Goal: Task Accomplishment & Management: Use online tool/utility

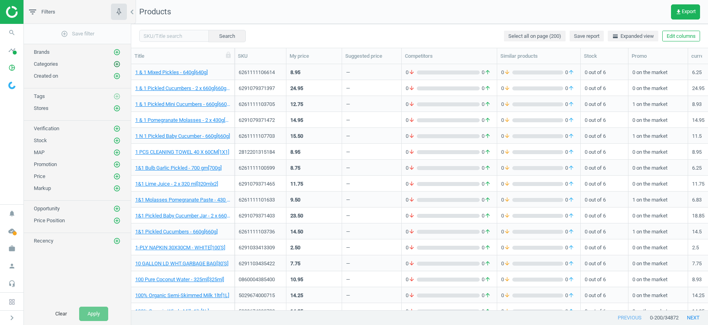
scroll to position [246, 577]
click at [117, 65] on icon "add_circle_outline" at bounding box center [116, 63] width 7 height 7
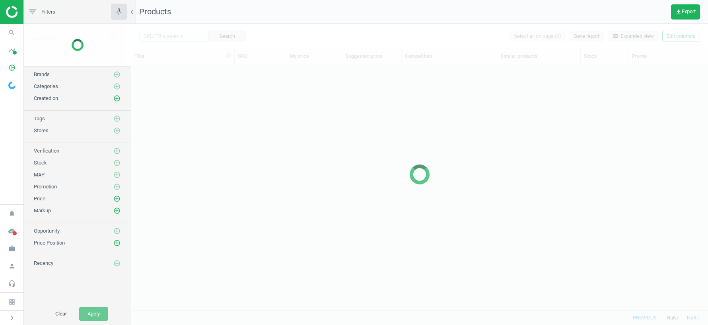
scroll to position [246, 577]
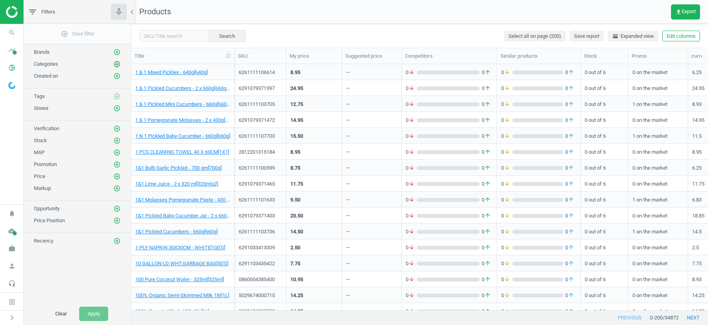
click at [114, 61] on icon "add_circle_outline" at bounding box center [116, 63] width 7 height 7
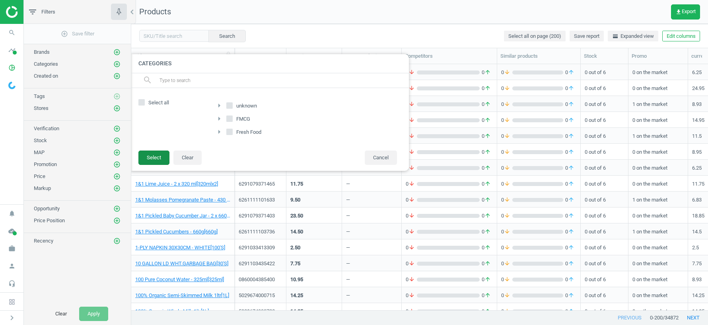
click at [157, 152] on button "Select" at bounding box center [153, 157] width 31 height 14
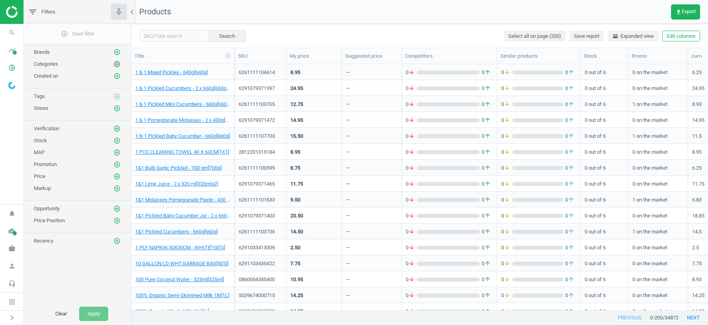
click at [118, 66] on icon "add_circle_outline" at bounding box center [116, 63] width 7 height 7
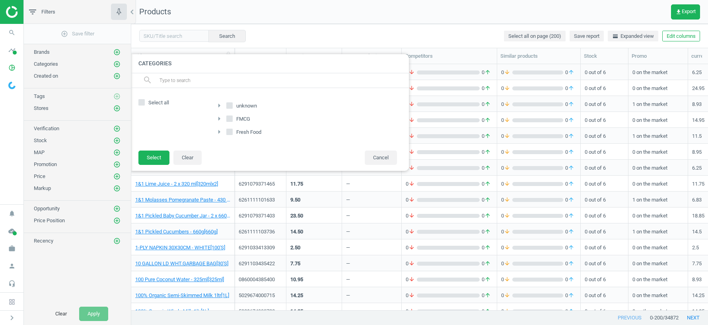
click at [220, 130] on icon "arrow_right" at bounding box center [219, 132] width 10 height 10
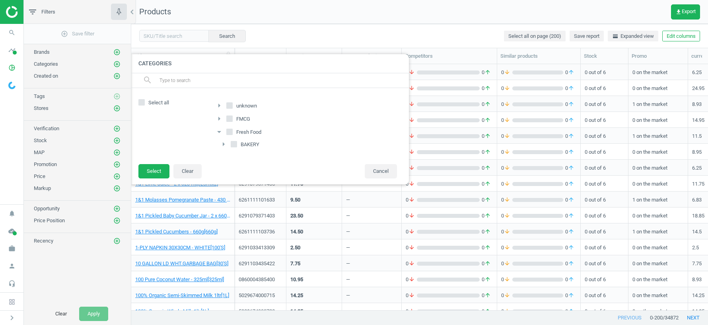
click at [224, 141] on icon "arrow_right" at bounding box center [224, 144] width 10 height 10
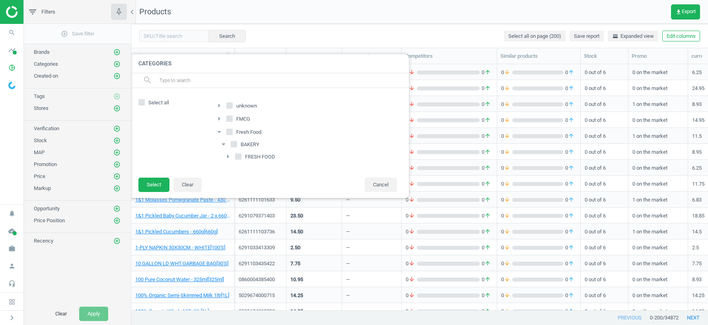
click at [229, 155] on icon "arrow_right" at bounding box center [228, 157] width 10 height 10
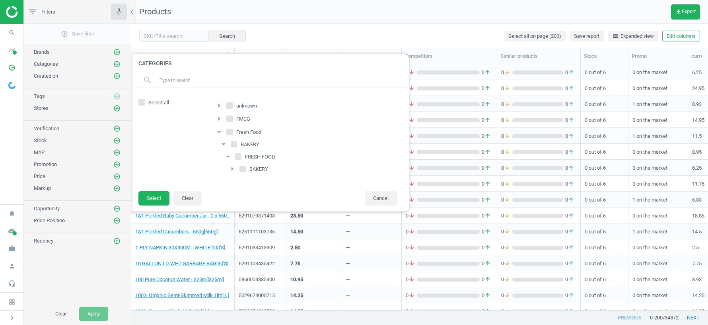
click at [233, 167] on icon "arrow_right" at bounding box center [233, 169] width 10 height 10
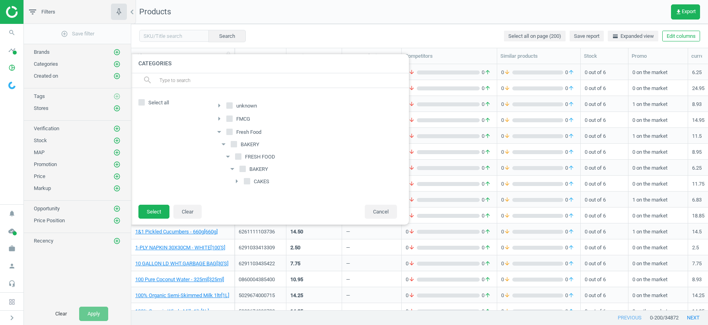
click at [220, 129] on icon "arrow_drop_down" at bounding box center [219, 132] width 10 height 10
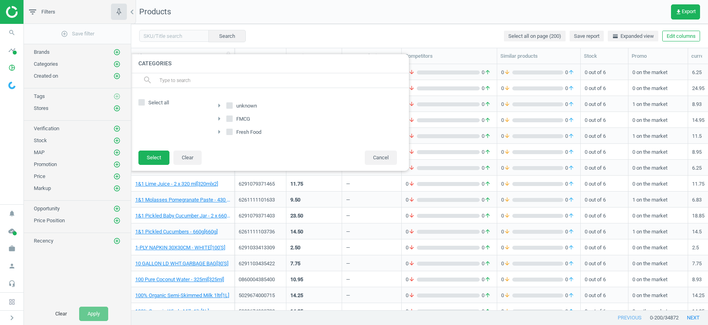
click at [219, 119] on icon "arrow_right" at bounding box center [219, 119] width 10 height 10
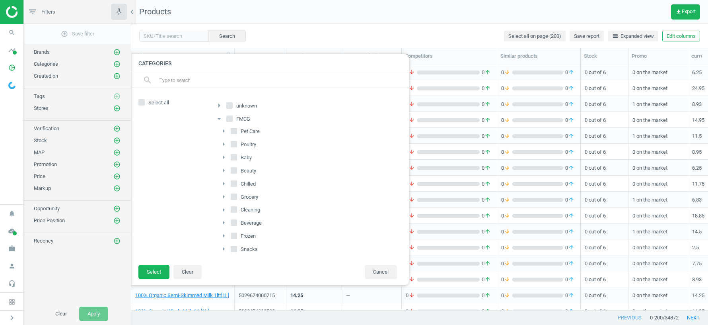
click at [219, 119] on icon "arrow_drop_down" at bounding box center [219, 119] width 10 height 10
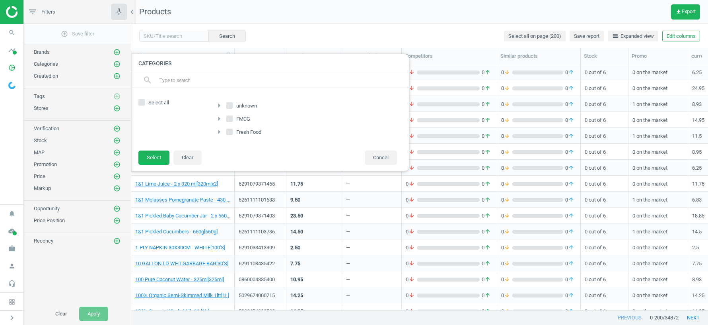
click at [220, 105] on icon "arrow_right" at bounding box center [219, 106] width 10 height 10
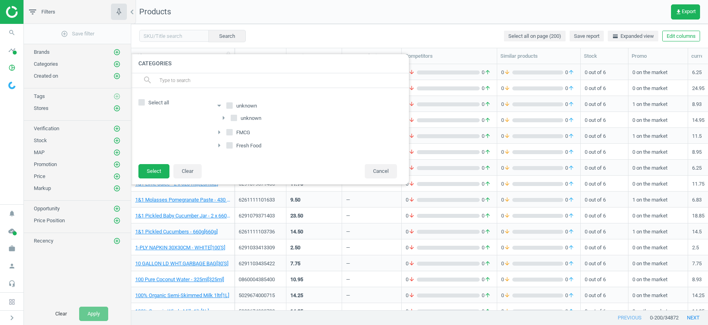
click at [220, 105] on icon "arrow_drop_down" at bounding box center [219, 106] width 10 height 10
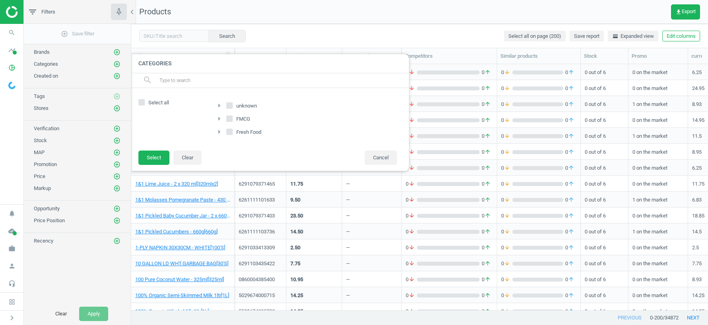
click at [219, 104] on icon "arrow_right" at bounding box center [219, 106] width 10 height 10
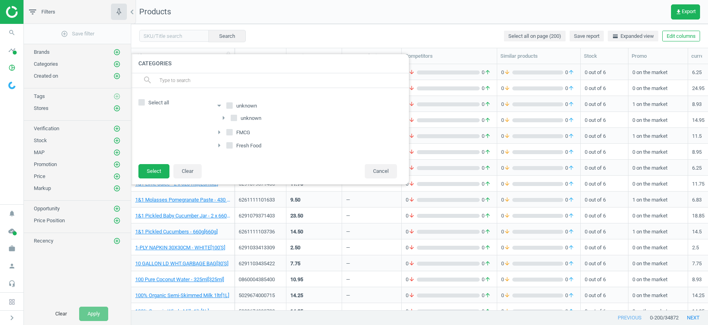
click at [224, 117] on icon "arrow_right" at bounding box center [224, 118] width 10 height 10
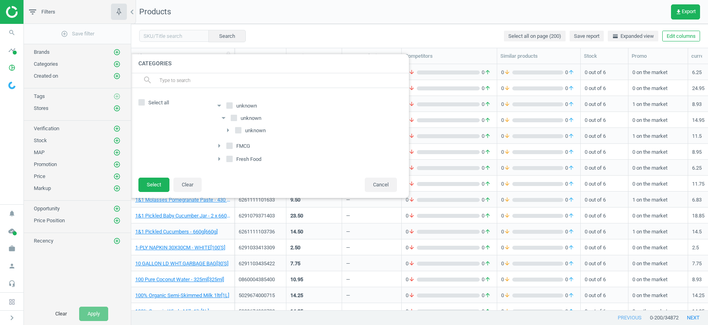
click at [219, 105] on icon "arrow_drop_down" at bounding box center [219, 106] width 10 height 10
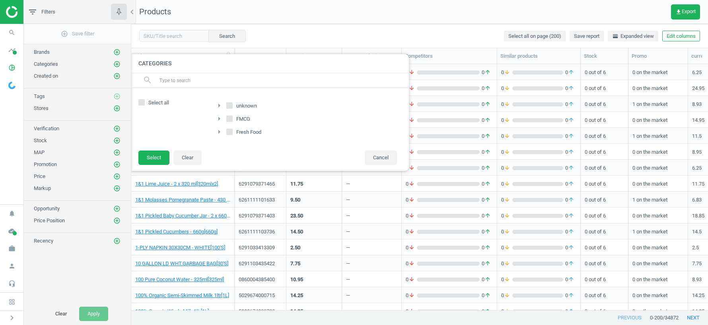
click at [227, 105] on input "unknown" at bounding box center [229, 105] width 5 height 5
checkbox input "true"
click at [157, 157] on button "Select" at bounding box center [153, 157] width 31 height 14
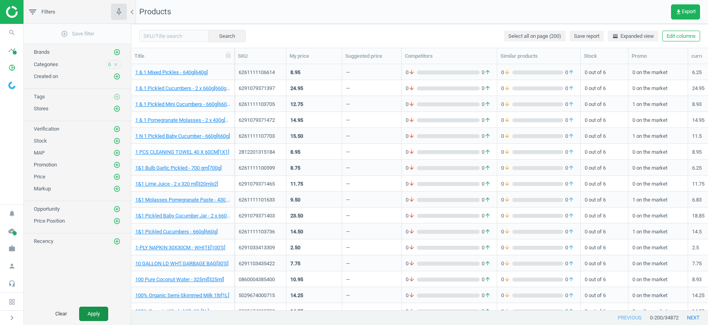
click at [89, 311] on button "Apply" at bounding box center [93, 313] width 29 height 14
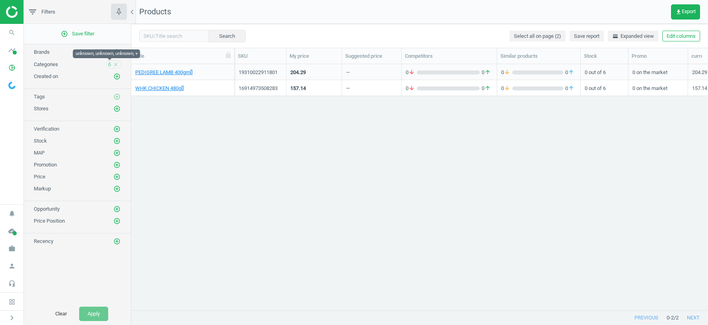
click at [111, 63] on span "6" at bounding box center [109, 64] width 3 height 7
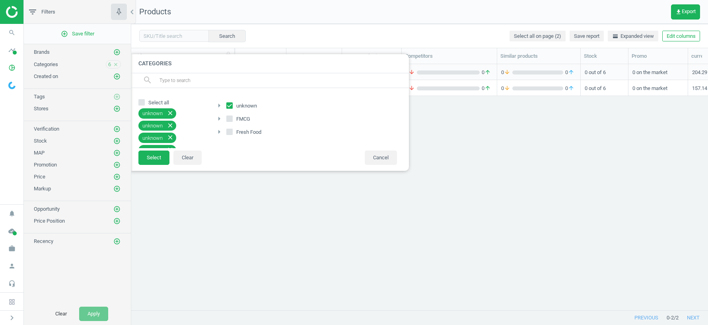
click at [111, 63] on span "6" at bounding box center [109, 64] width 3 height 7
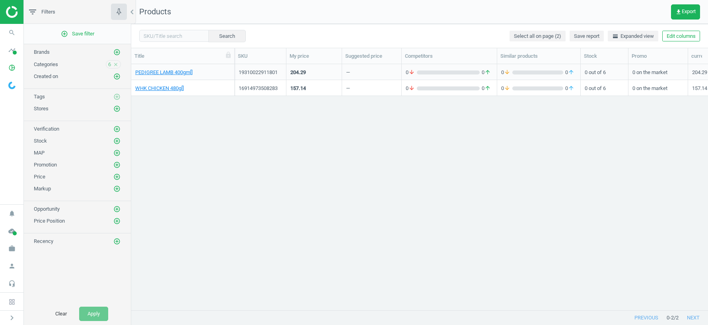
click at [114, 62] on icon "close" at bounding box center [116, 65] width 6 height 6
click at [117, 63] on icon "add_circle_outline" at bounding box center [116, 63] width 7 height 7
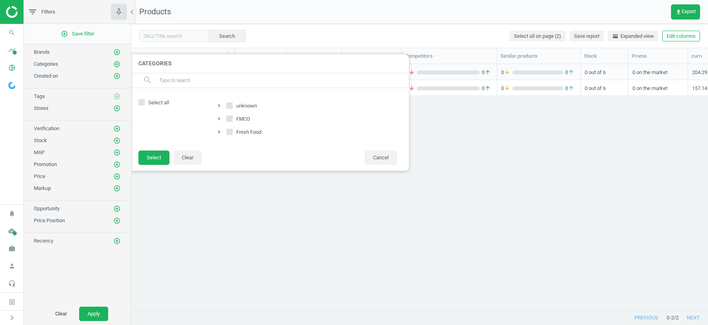
click at [229, 117] on input "FMCG" at bounding box center [229, 118] width 5 height 5
checkbox input "true"
click at [163, 154] on button "Select" at bounding box center [153, 157] width 31 height 14
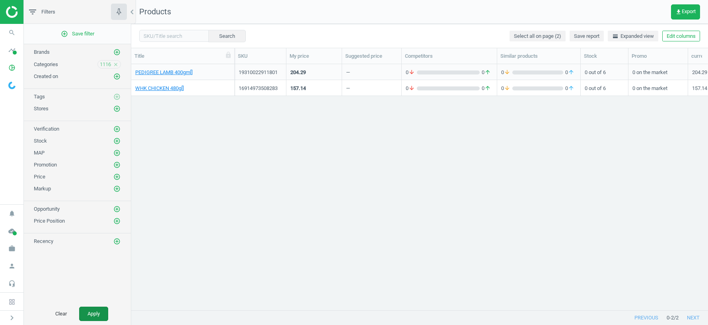
click at [92, 313] on button "Apply" at bounding box center [93, 313] width 29 height 14
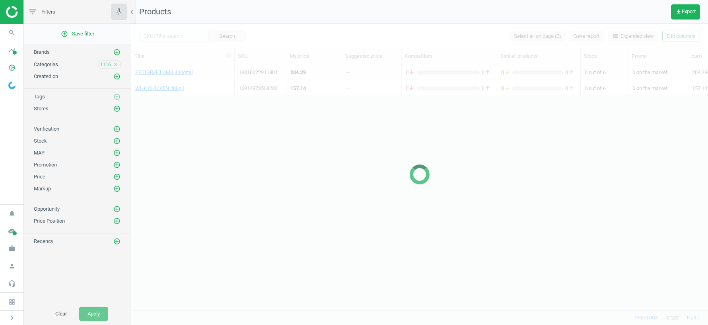
click at [116, 60] on div "1116 close" at bounding box center [108, 64] width 23 height 8
click at [115, 63] on icon "close" at bounding box center [116, 65] width 6 height 6
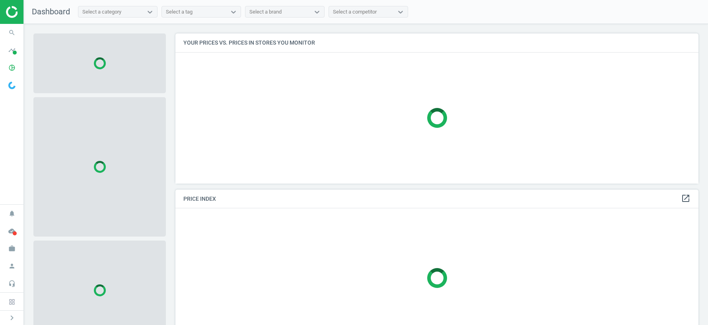
scroll to position [150, 523]
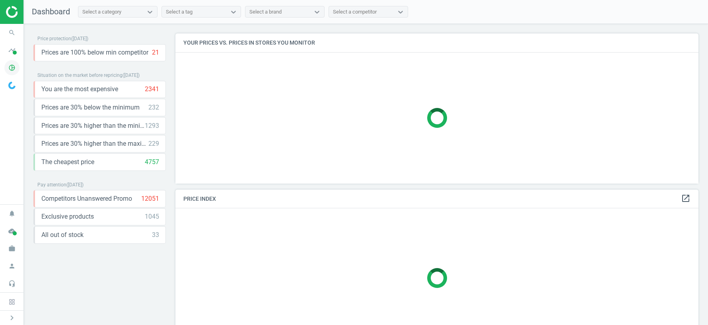
click at [15, 69] on icon "pie_chart_outlined" at bounding box center [11, 67] width 15 height 15
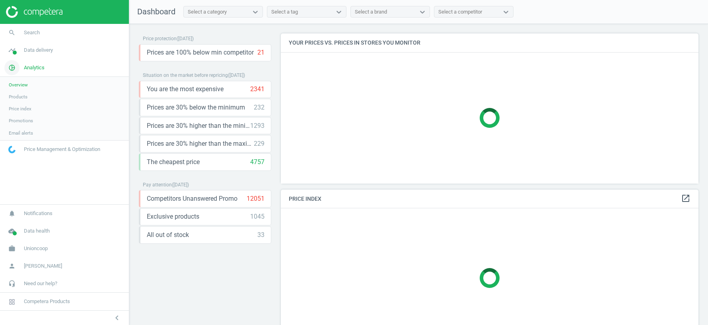
scroll to position [4, 4]
click at [21, 96] on span "Products" at bounding box center [18, 96] width 19 height 6
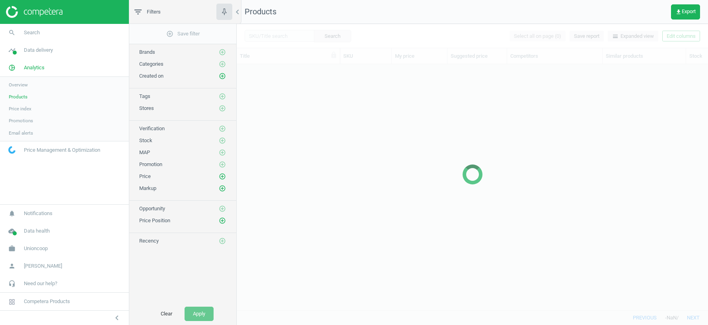
scroll to position [246, 471]
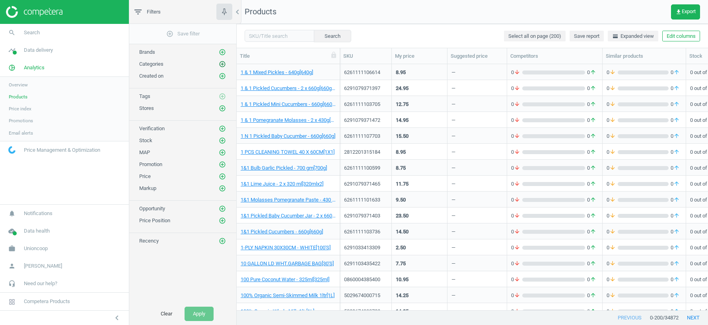
click at [222, 62] on icon "add_circle_outline" at bounding box center [222, 63] width 7 height 7
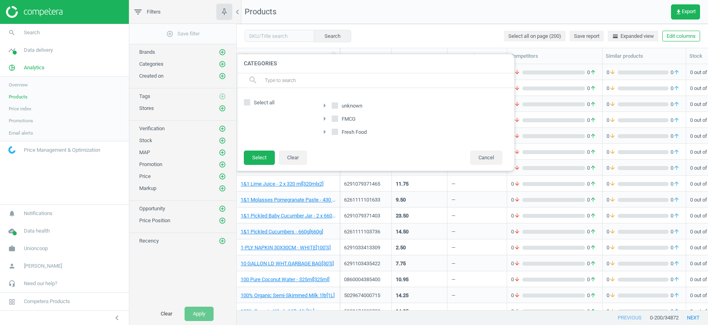
click at [336, 129] on input "Fresh Food" at bounding box center [335, 131] width 5 height 5
checkbox input "true"
click at [263, 156] on button "Select" at bounding box center [259, 157] width 31 height 14
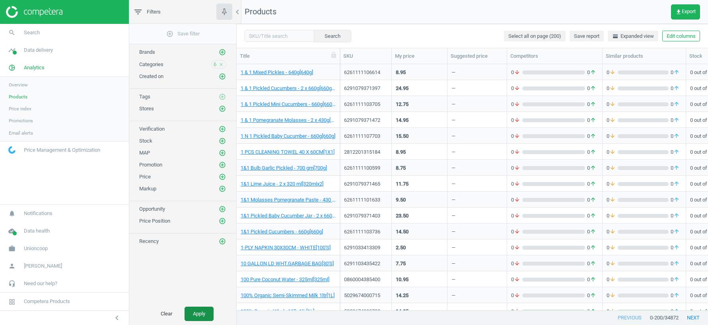
click at [202, 314] on button "Apply" at bounding box center [199, 313] width 29 height 14
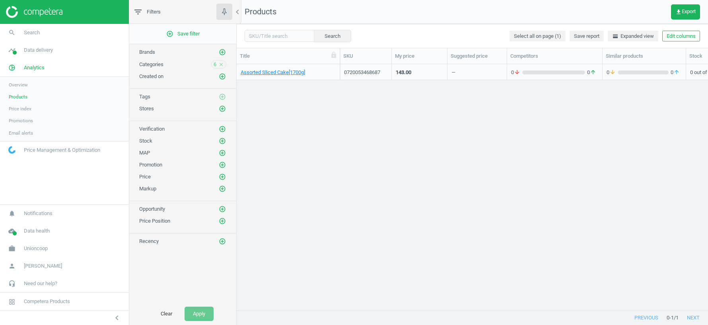
click at [220, 64] on icon "close" at bounding box center [221, 65] width 6 height 6
click at [225, 217] on icon "add_circle_outline" at bounding box center [222, 220] width 7 height 7
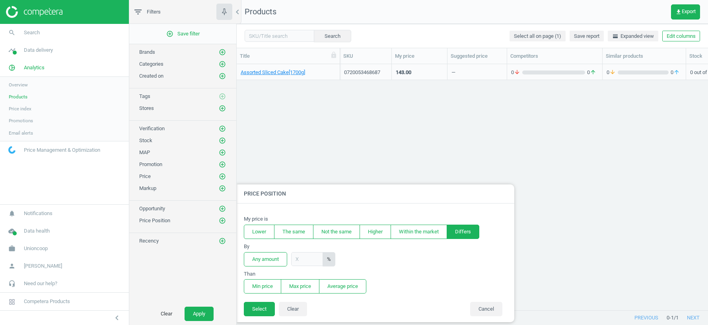
click at [467, 231] on button "Differs" at bounding box center [463, 231] width 33 height 14
click at [259, 231] on button "Lower" at bounding box center [259, 231] width 31 height 14
click at [314, 253] on input "text" at bounding box center [307, 259] width 32 height 14
type input "30"
click at [470, 229] on button "Differs" at bounding box center [463, 231] width 33 height 14
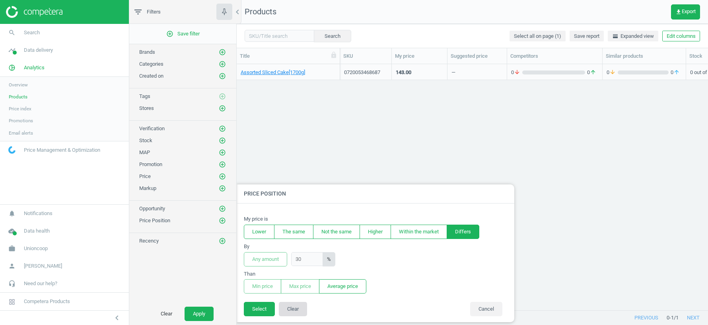
click at [295, 309] on button "Clear" at bounding box center [293, 309] width 28 height 14
click at [45, 58] on link "timeline Data delivery" at bounding box center [64, 50] width 129 height 18
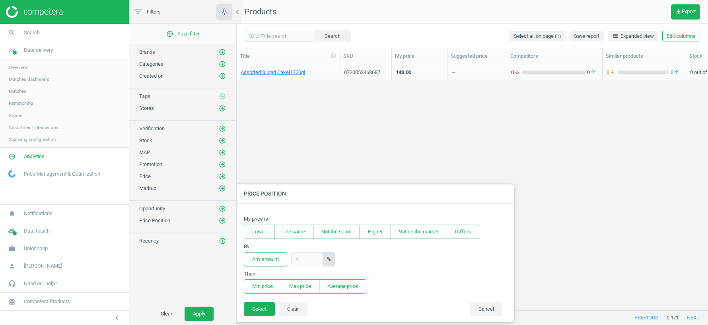
click at [16, 90] on span "Matches" at bounding box center [18, 91] width 18 height 6
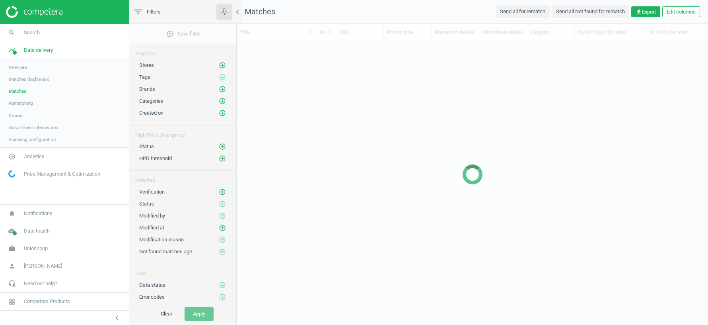
scroll to position [270, 471]
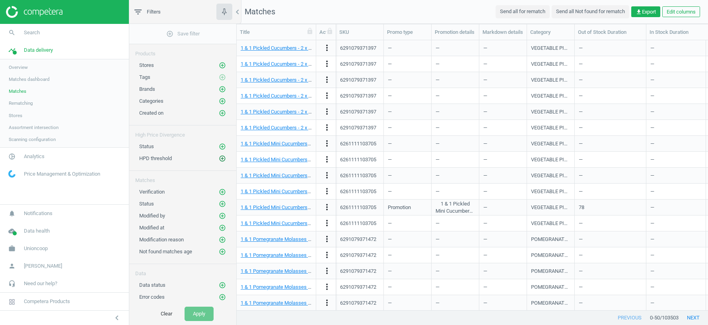
click at [223, 155] on icon "add_circle_outline" at bounding box center [222, 158] width 7 height 7
click at [299, 165] on input "text" at bounding box center [314, 162] width 70 height 14
type input "30"
click at [255, 161] on button "Select" at bounding box center [259, 162] width 31 height 14
click at [226, 143] on icon "add_circle_outline" at bounding box center [222, 146] width 7 height 7
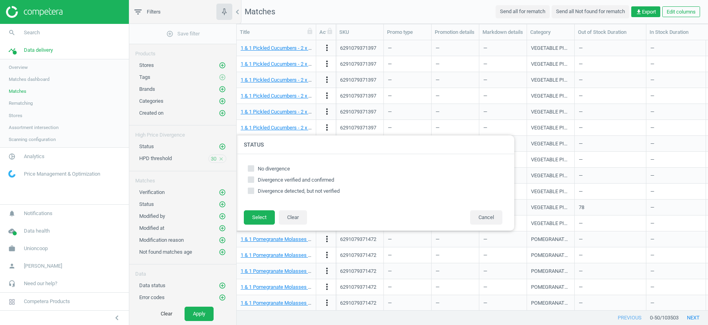
click at [252, 190] on input "Divergence detected, but not verified" at bounding box center [251, 190] width 5 height 5
checkbox input "true"
click at [252, 179] on input "Divergence verified and confirmed" at bounding box center [251, 179] width 5 height 5
checkbox input "true"
click at [255, 218] on button "Select" at bounding box center [259, 217] width 31 height 14
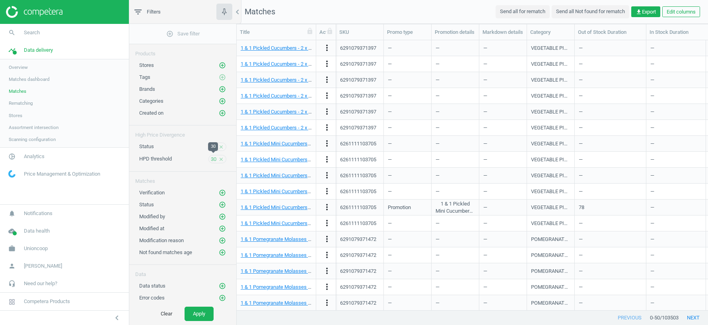
click at [213, 157] on span "30" at bounding box center [214, 159] width 6 height 7
click at [218, 144] on icon "close" at bounding box center [221, 147] width 6 height 6
click at [218, 144] on button "add_circle_outline" at bounding box center [222, 146] width 8 height 8
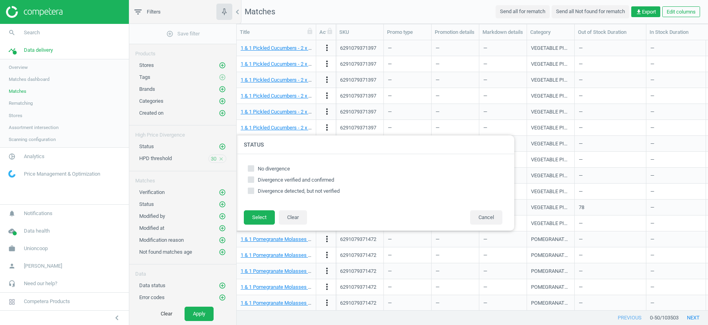
click at [253, 168] on input "No divergence" at bounding box center [251, 168] width 5 height 5
checkbox input "true"
click at [253, 182] on icon at bounding box center [251, 179] width 6 height 6
click at [253, 182] on input "Divergence verified and confirmed" at bounding box center [251, 179] width 5 height 5
checkbox input "true"
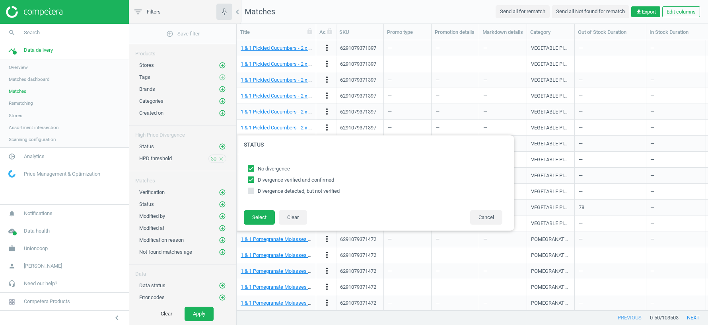
click at [252, 195] on div "No divergence Divergence verified and confirmed Divergence detected, but not ve…" at bounding box center [375, 182] width 263 height 40
click at [251, 190] on input "Divergence detected, but not verified" at bounding box center [251, 190] width 5 height 5
checkbox input "true"
click at [253, 213] on button "Select" at bounding box center [259, 217] width 31 height 14
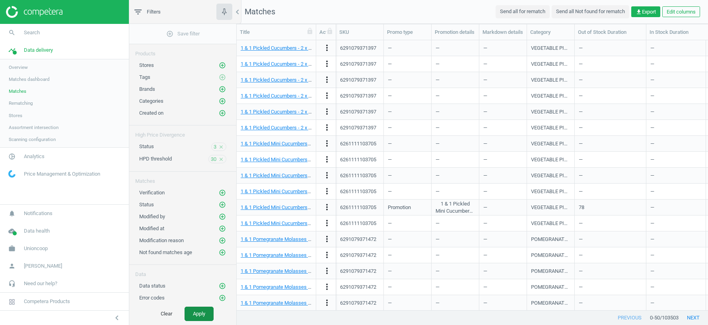
click at [197, 313] on button "Apply" at bounding box center [199, 313] width 29 height 14
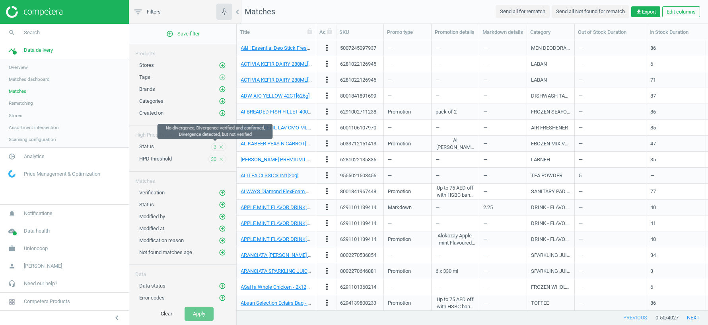
click at [216, 145] on span "3" at bounding box center [215, 146] width 3 height 7
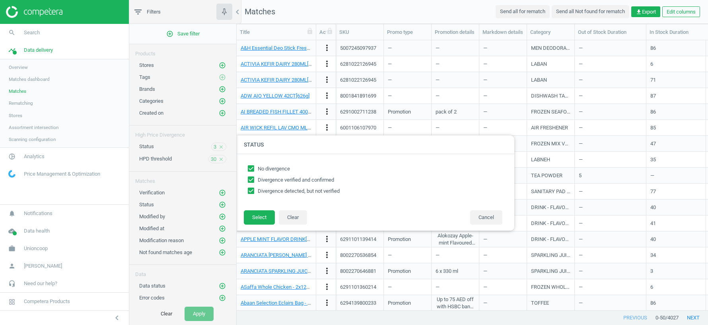
checkbox input "true"
click at [251, 167] on input "No divergence" at bounding box center [251, 168] width 5 height 5
checkbox input "false"
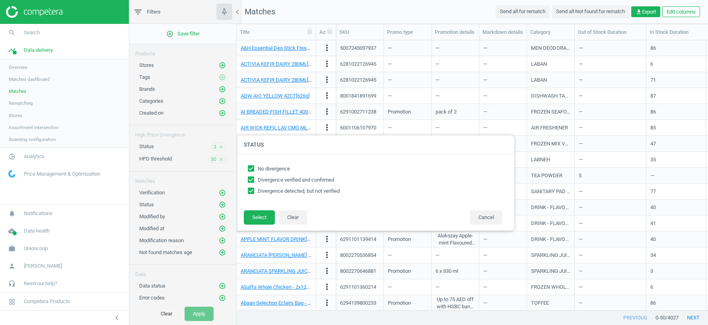
checkbox input "true"
click at [253, 220] on button "Select" at bounding box center [259, 217] width 31 height 14
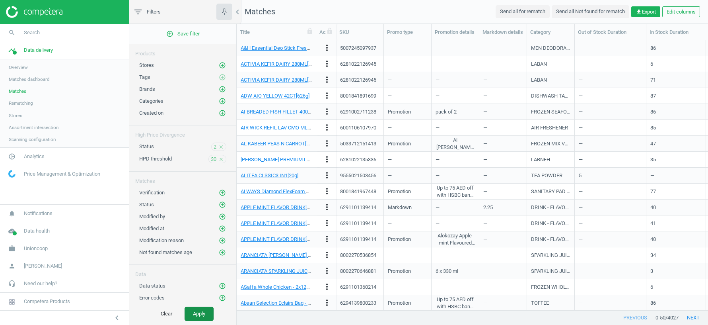
click at [198, 313] on button "Apply" at bounding box center [199, 313] width 29 height 14
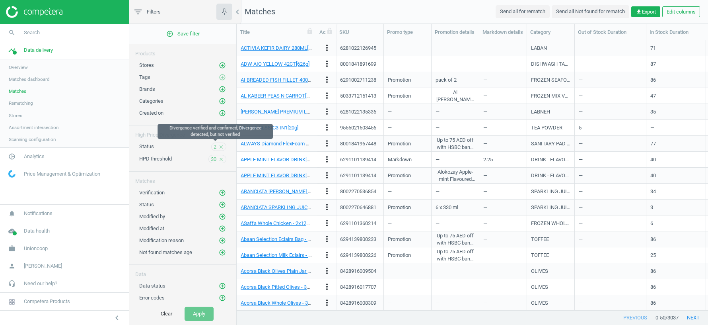
click at [216, 144] on span "2" at bounding box center [215, 146] width 3 height 7
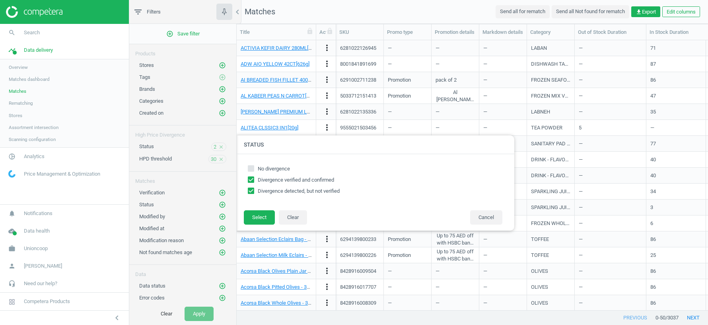
checkbox input "true"
click at [253, 166] on input "No divergence" at bounding box center [251, 168] width 5 height 5
checkbox input "true"
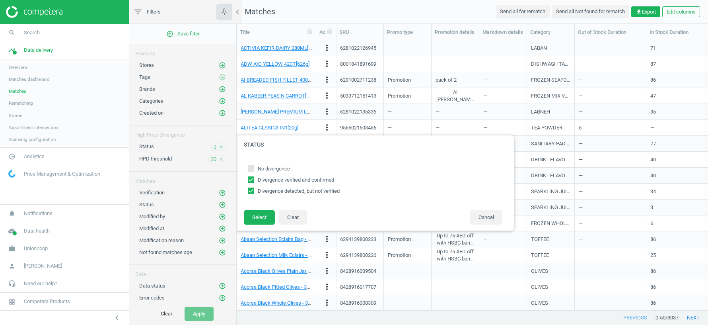
checkbox input "true"
click at [253, 180] on input "Divergence verified and confirmed" at bounding box center [251, 179] width 5 height 5
checkbox input "false"
click at [253, 189] on input "Divergence detected, but not verified" at bounding box center [251, 190] width 5 height 5
checkbox input "false"
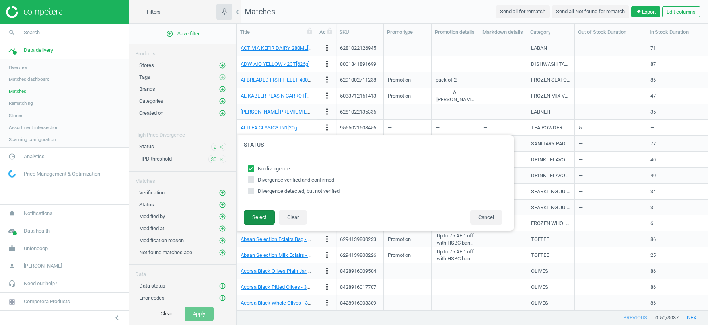
click at [263, 216] on button "Select" at bounding box center [259, 217] width 31 height 14
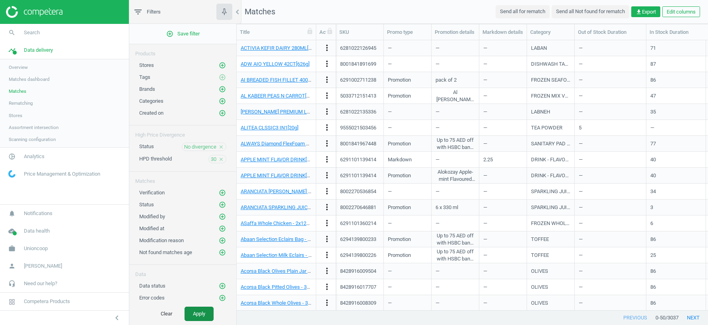
click at [199, 311] on button "Apply" at bounding box center [199, 313] width 29 height 14
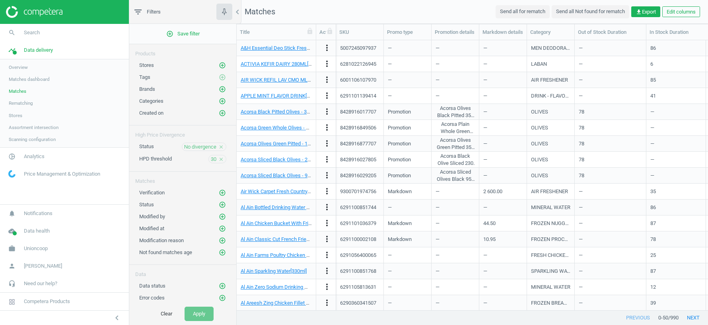
click at [353, 49] on div "5007245097937" at bounding box center [358, 48] width 36 height 7
copy div "5007245097937"
click at [33, 160] on link "pie_chart_outlined Analytics" at bounding box center [64, 157] width 129 height 18
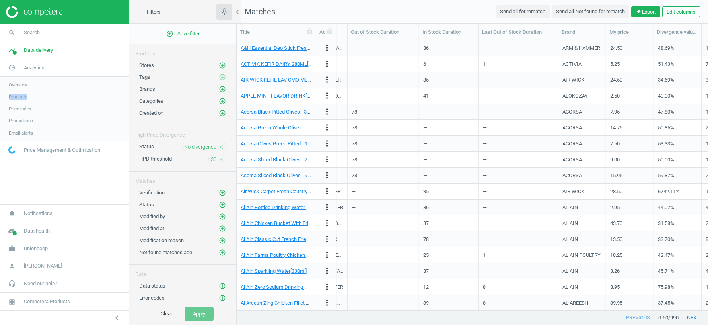
scroll to position [0, 227]
click at [54, 300] on span "Competera Products" at bounding box center [47, 301] width 46 height 7
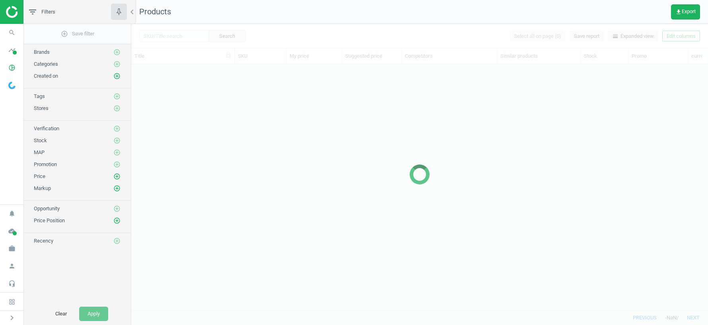
scroll to position [246, 577]
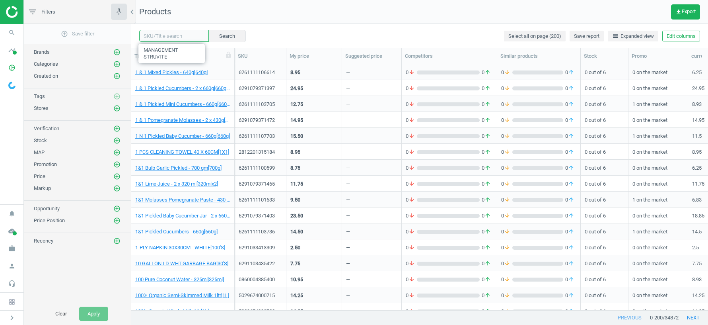
click at [162, 35] on input "text" at bounding box center [174, 36] width 70 height 12
paste input "5007245097937"
type input "5007245097937"
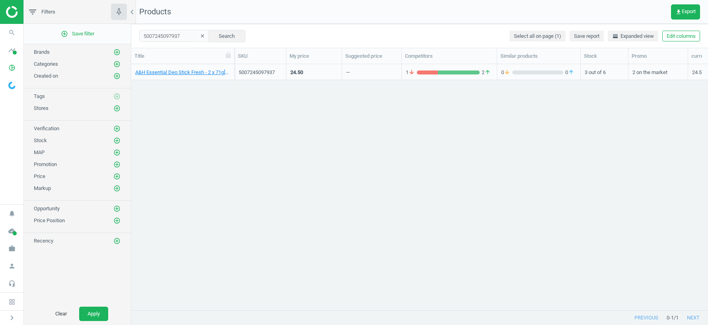
click at [369, 74] on div "—" at bounding box center [371, 72] width 51 height 14
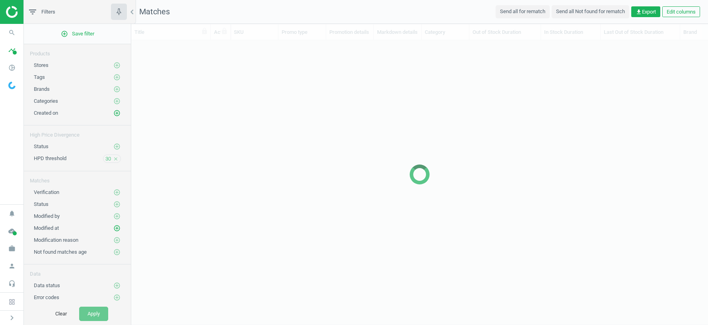
scroll to position [270, 577]
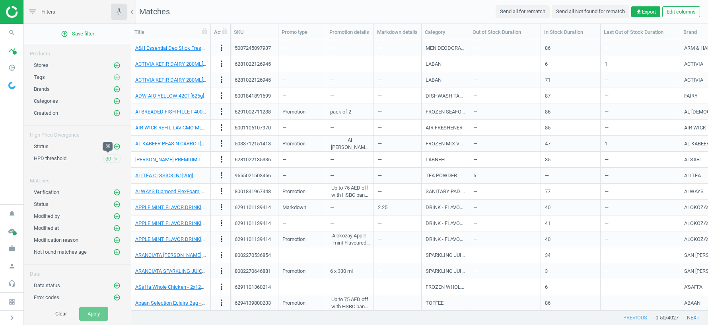
click at [107, 155] on span "30" at bounding box center [108, 158] width 6 height 7
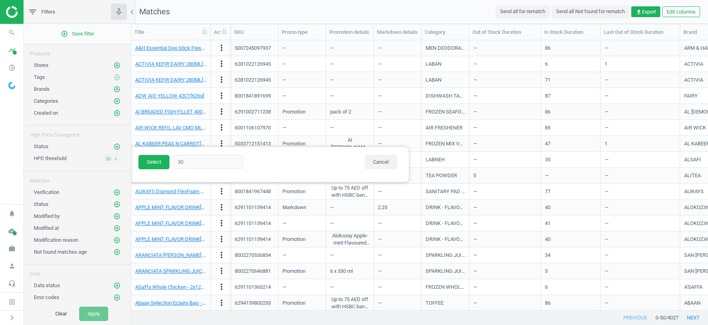
click at [230, 5] on div at bounding box center [485, 162] width 708 height 325
click at [117, 145] on icon "add_circle_outline" at bounding box center [116, 146] width 7 height 7
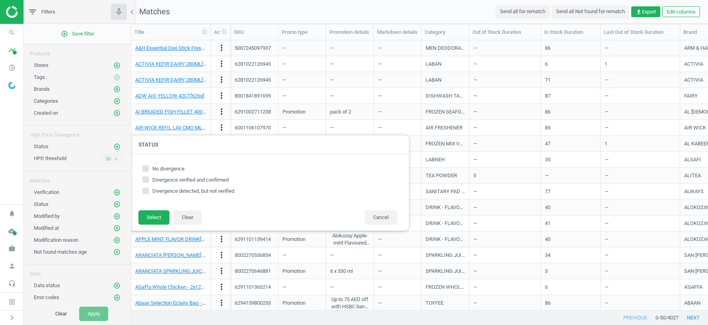
click at [146, 190] on input "Divergence detected, but not verified" at bounding box center [145, 190] width 5 height 5
checkbox input "true"
click at [146, 180] on input "Divergence verified and confirmed" at bounding box center [145, 179] width 5 height 5
checkbox input "true"
click at [152, 217] on button "Select" at bounding box center [153, 217] width 31 height 14
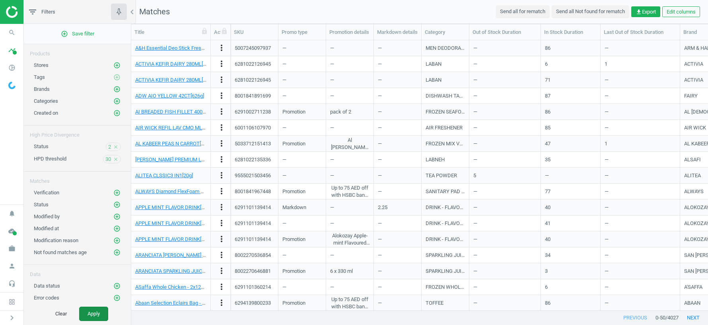
click at [96, 313] on button "Apply" at bounding box center [93, 313] width 29 height 14
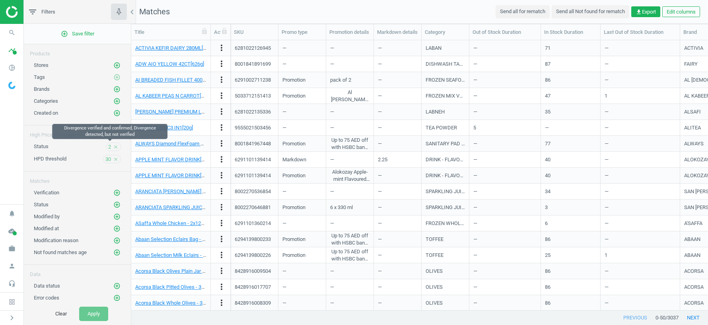
click at [111, 145] on span "2" at bounding box center [109, 146] width 3 height 7
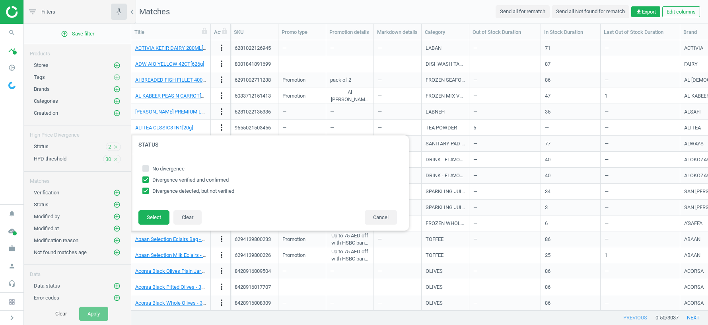
checkbox input "true"
click at [145, 167] on input "No divergence" at bounding box center [145, 168] width 5 height 5
checkbox input "true"
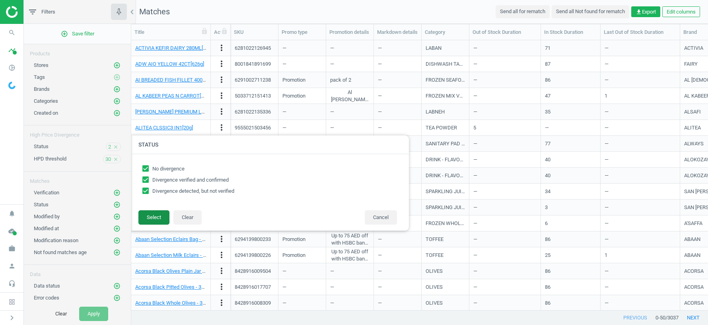
checkbox input "true"
click at [155, 216] on button "Select" at bounding box center [153, 217] width 31 height 14
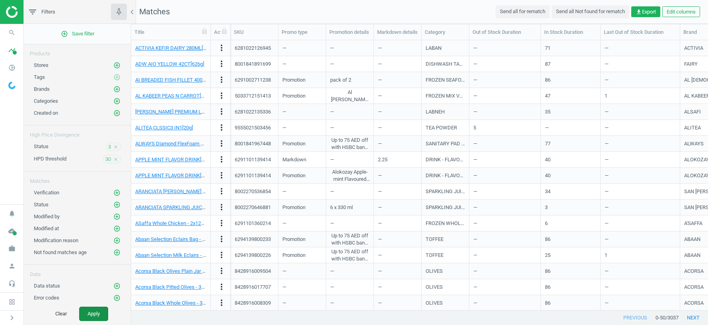
click at [93, 315] on button "Apply" at bounding box center [93, 313] width 29 height 14
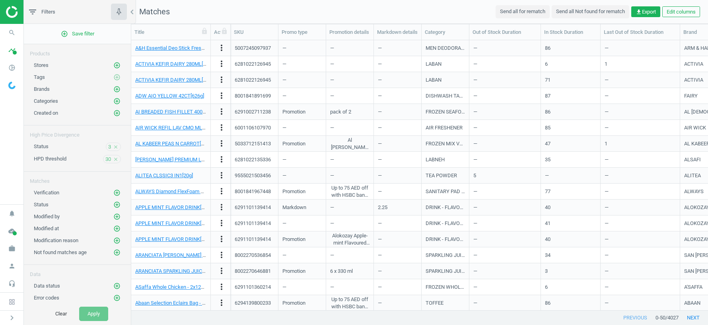
click at [116, 144] on icon "close" at bounding box center [116, 147] width 6 height 6
click at [90, 319] on button "Apply" at bounding box center [93, 313] width 29 height 14
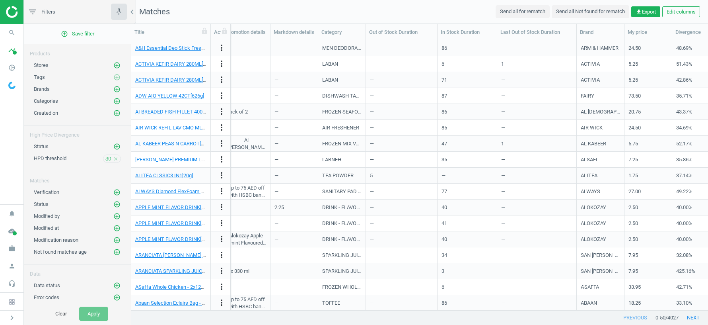
scroll to position [0, 338]
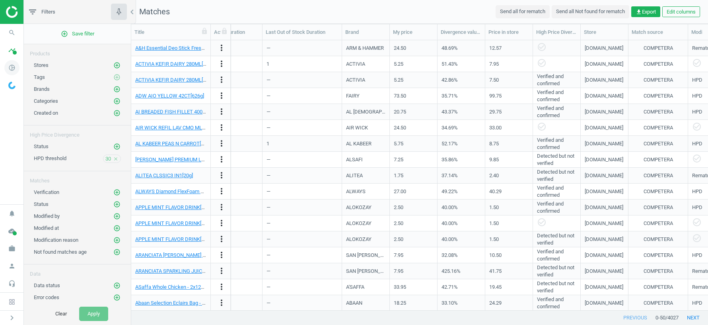
click at [13, 68] on icon "pie_chart_outlined" at bounding box center [11, 67] width 15 height 15
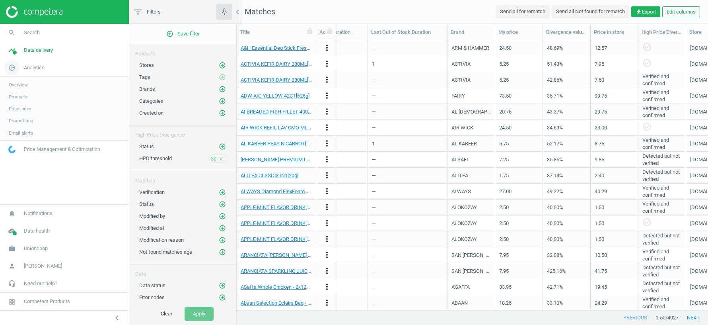
scroll to position [270, 471]
click at [38, 51] on span "Data delivery" at bounding box center [38, 50] width 29 height 7
click at [20, 114] on span "Stores" at bounding box center [16, 115] width 14 height 6
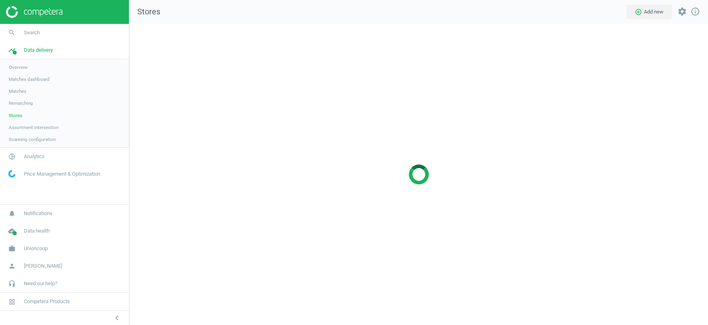
scroll to position [301, 579]
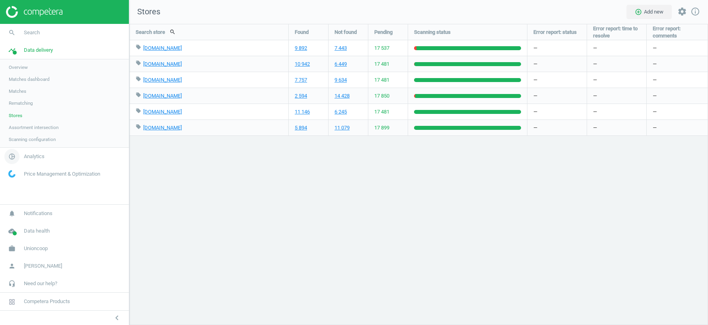
click at [29, 158] on span "Analytics" at bounding box center [34, 156] width 21 height 7
click at [18, 97] on span "Products" at bounding box center [18, 96] width 19 height 6
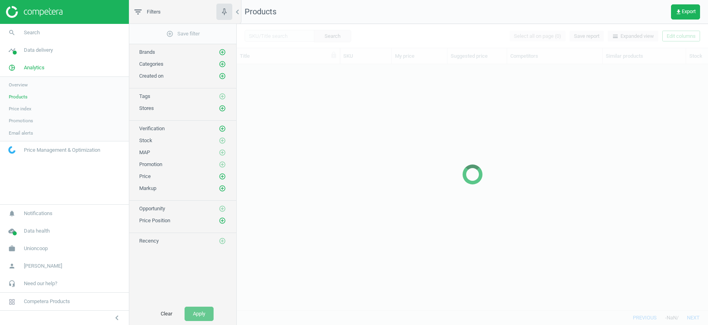
scroll to position [246, 471]
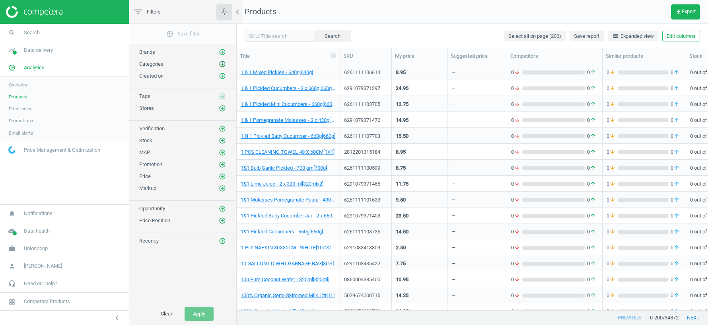
click at [223, 63] on icon "add_circle_outline" at bounding box center [222, 63] width 7 height 7
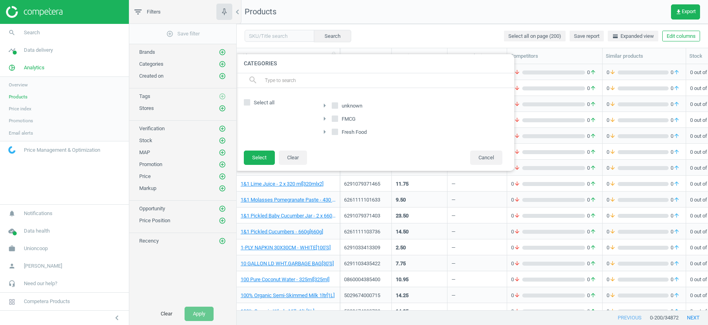
click at [325, 116] on icon "arrow_right" at bounding box center [325, 119] width 10 height 10
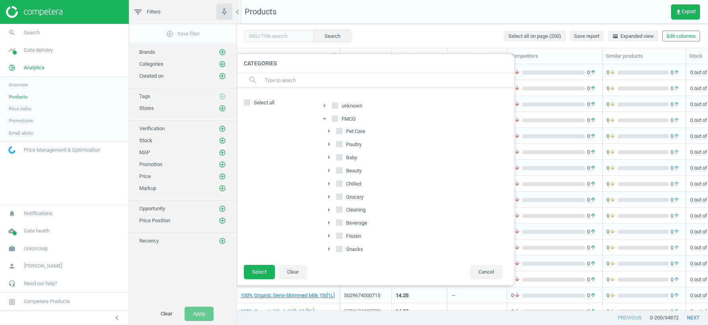
scroll to position [12, 0]
click at [326, 131] on icon "arrow_right" at bounding box center [329, 132] width 10 height 10
click at [333, 142] on icon "arrow_right" at bounding box center [334, 145] width 10 height 10
click at [338, 156] on icon "arrow_right" at bounding box center [338, 157] width 10 height 10
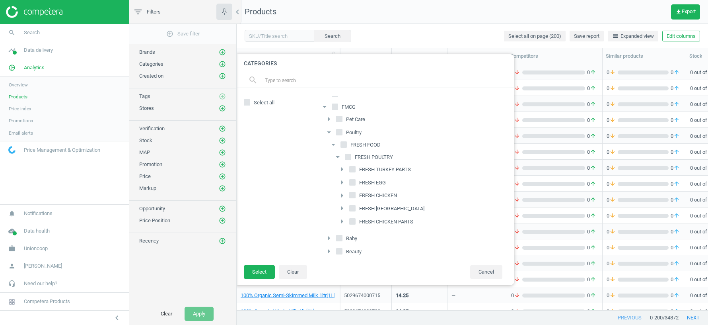
click at [339, 131] on input "Poultry" at bounding box center [339, 131] width 5 height 5
checkbox input "true"
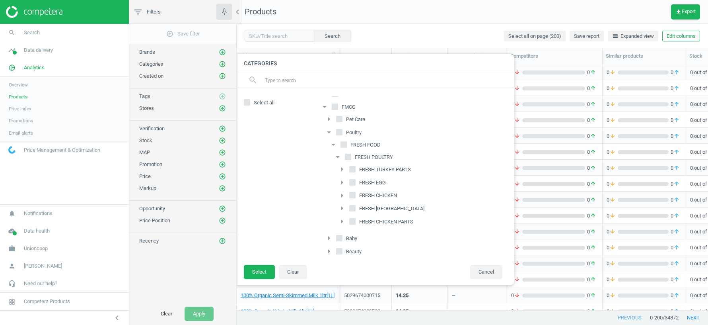
checkbox input "true"
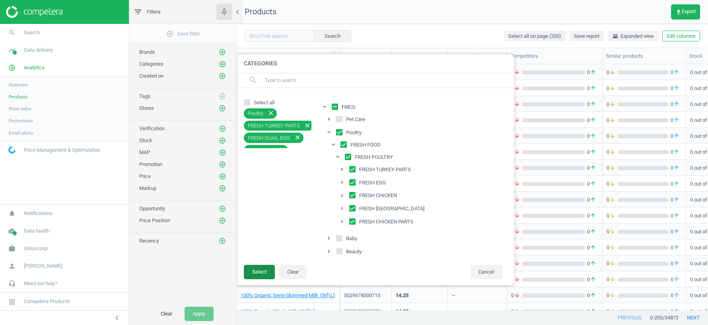
click at [256, 278] on button "Select" at bounding box center [259, 272] width 31 height 14
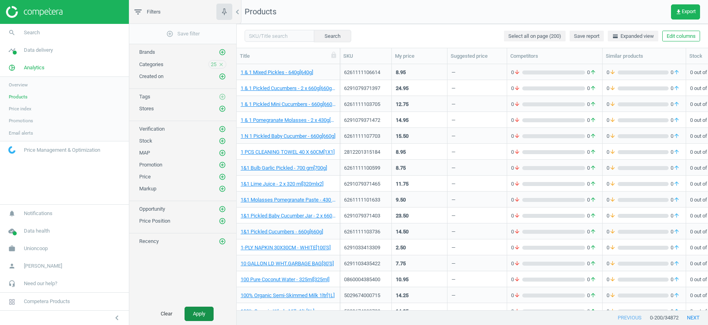
click at [199, 320] on button "Apply" at bounding box center [199, 313] width 29 height 14
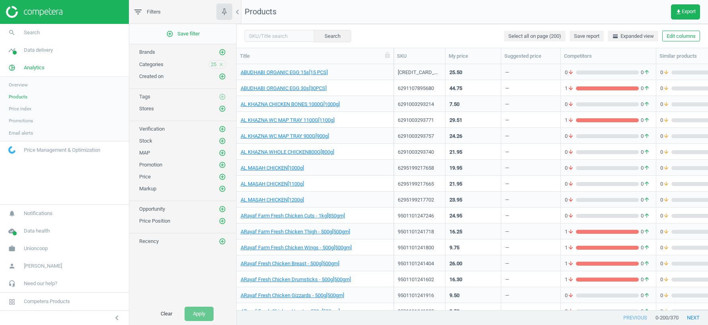
drag, startPoint x: 342, startPoint y: 57, endPoint x: 395, endPoint y: 57, distance: 53.7
click at [395, 57] on div at bounding box center [393, 56] width 8 height 16
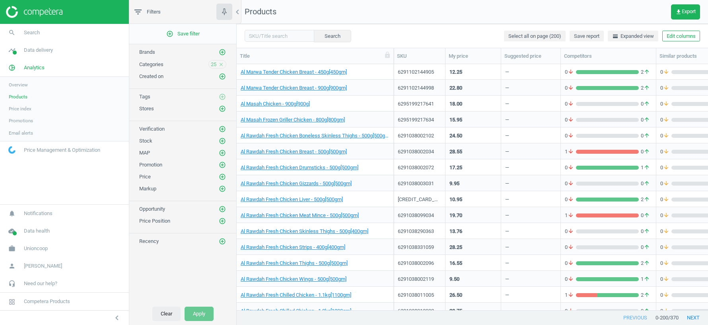
click at [165, 314] on button "Clear" at bounding box center [166, 313] width 28 height 14
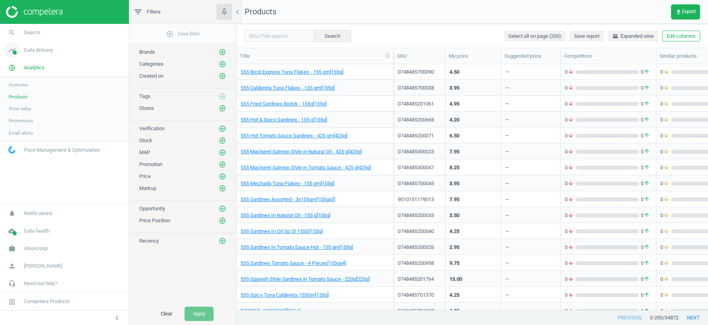
click at [40, 53] on link "timeline Data delivery" at bounding box center [64, 50] width 129 height 18
click at [18, 116] on span "Stores" at bounding box center [16, 115] width 14 height 6
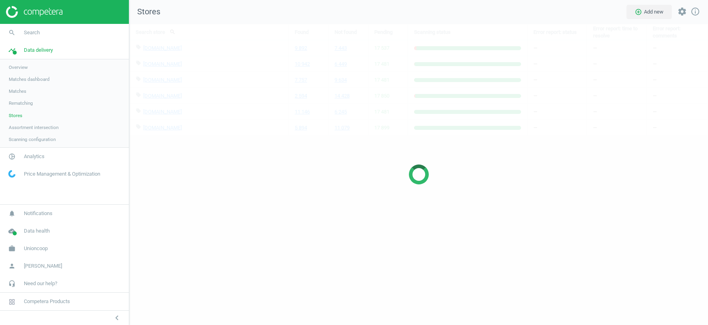
scroll to position [301, 579]
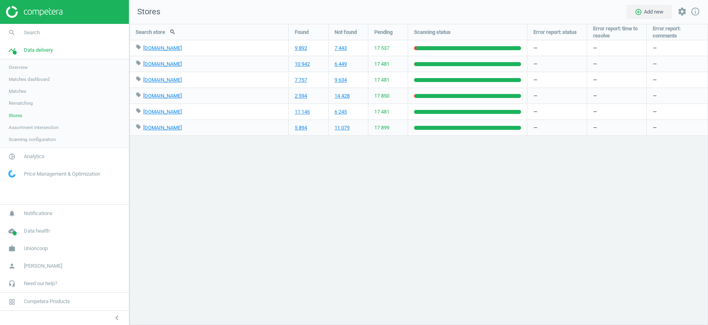
click at [24, 90] on span "Matches" at bounding box center [18, 91] width 18 height 6
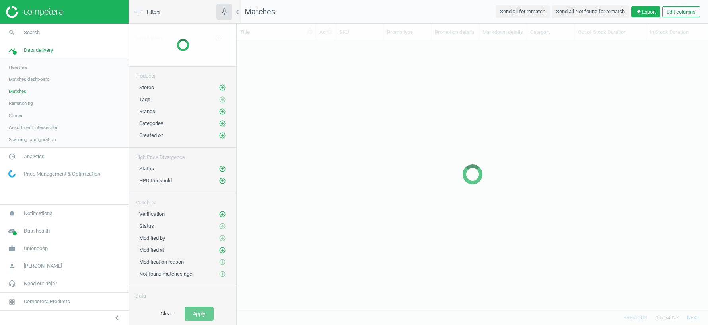
scroll to position [270, 471]
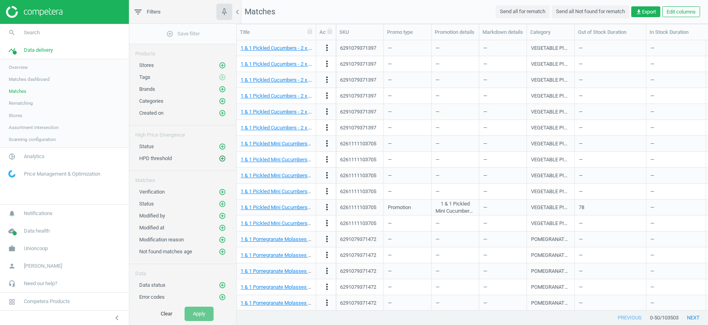
click at [223, 156] on icon "add_circle_outline" at bounding box center [222, 158] width 7 height 7
click at [298, 162] on input "text" at bounding box center [314, 162] width 70 height 14
type input "30"
click at [264, 162] on button "Select" at bounding box center [259, 162] width 31 height 14
click at [197, 312] on button "Apply" at bounding box center [199, 313] width 29 height 14
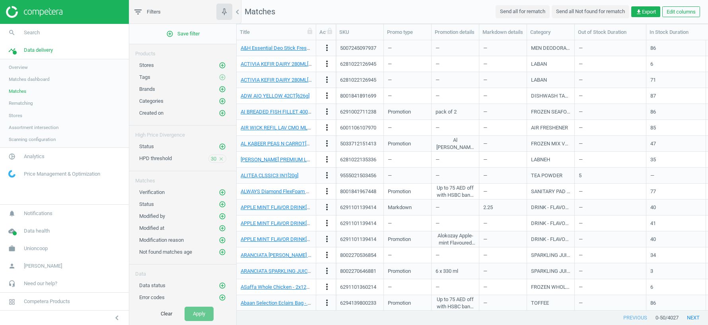
click at [12, 120] on link "Stores" at bounding box center [64, 115] width 129 height 12
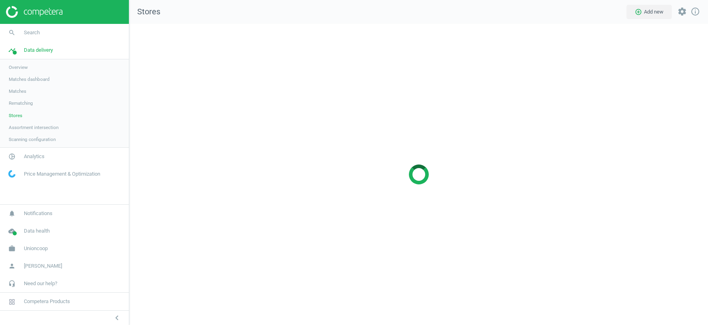
scroll to position [301, 579]
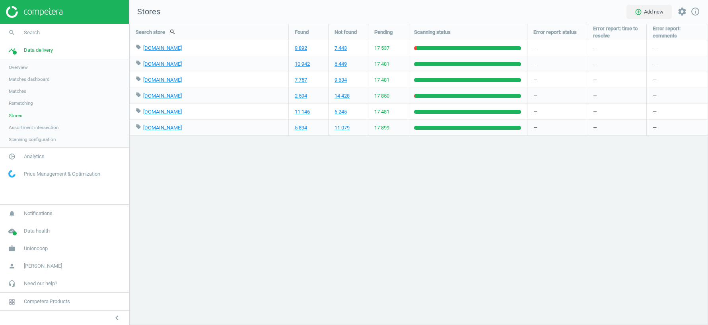
click at [21, 81] on span "Matches dashboard" at bounding box center [29, 79] width 41 height 6
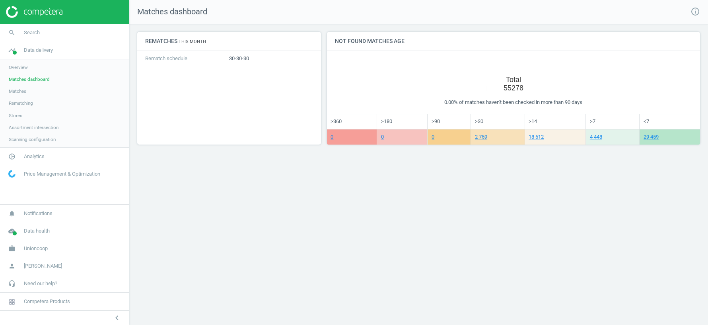
click at [21, 94] on span "Matches" at bounding box center [18, 91] width 18 height 6
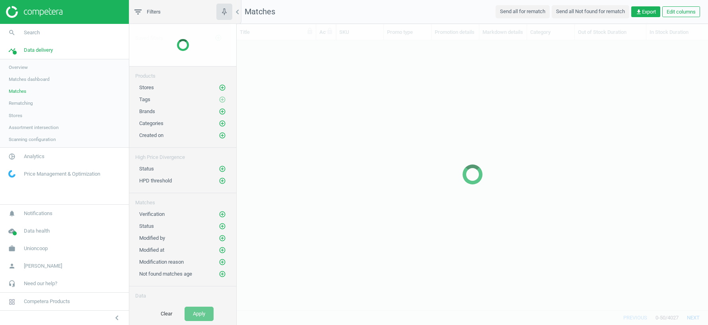
scroll to position [270, 471]
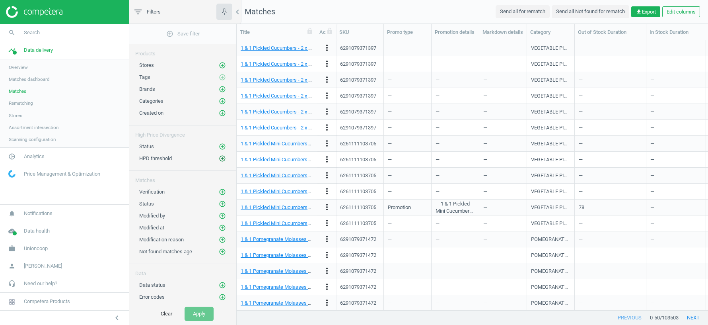
click at [222, 157] on icon "add_circle_outline" at bounding box center [222, 158] width 7 height 7
click at [291, 160] on input "text" at bounding box center [314, 162] width 70 height 14
type input "30"
click at [267, 162] on button "Select" at bounding box center [259, 162] width 31 height 14
click at [201, 312] on button "Apply" at bounding box center [199, 313] width 29 height 14
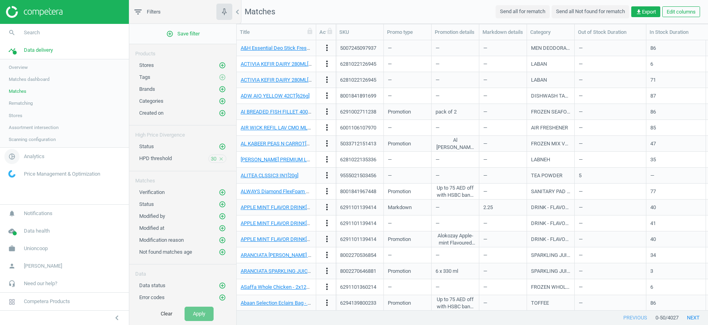
click at [32, 158] on span "Analytics" at bounding box center [34, 156] width 21 height 7
click at [19, 95] on span "Products" at bounding box center [18, 96] width 19 height 6
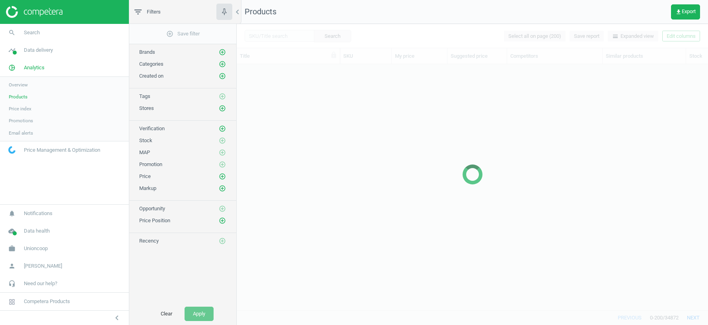
scroll to position [246, 471]
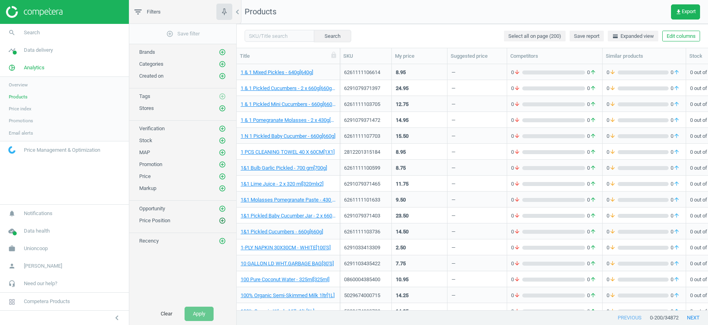
click at [223, 217] on icon "add_circle_outline" at bounding box center [222, 220] width 7 height 7
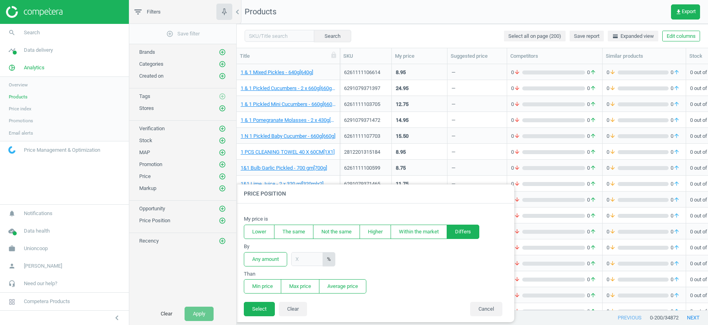
click at [469, 233] on button "Differs" at bounding box center [463, 231] width 33 height 14
click at [314, 257] on input "text" at bounding box center [307, 259] width 32 height 14
type input "30"
click at [261, 303] on button "Select" at bounding box center [259, 309] width 31 height 14
click at [333, 286] on button "Average price" at bounding box center [342, 286] width 47 height 14
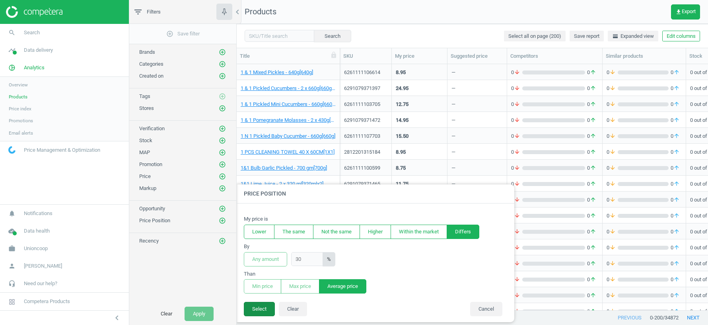
click at [257, 306] on button "Select" at bounding box center [259, 309] width 31 height 14
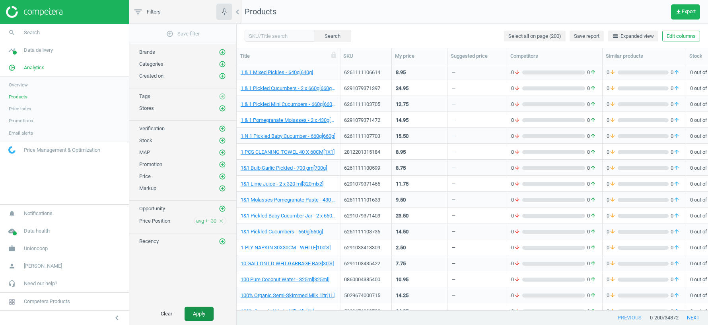
click at [192, 318] on button "Apply" at bounding box center [199, 313] width 29 height 14
